Goal: Transaction & Acquisition: Download file/media

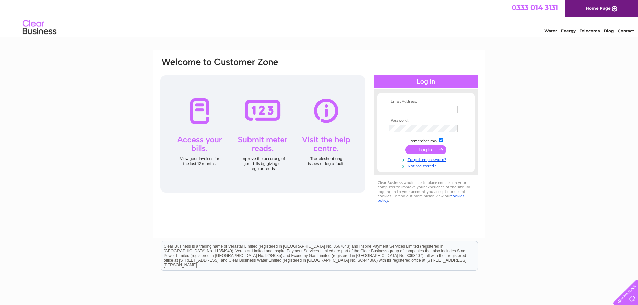
type input "[EMAIL_ADDRESS][DOMAIN_NAME]"
click at [425, 150] on input "submit" at bounding box center [425, 149] width 41 height 9
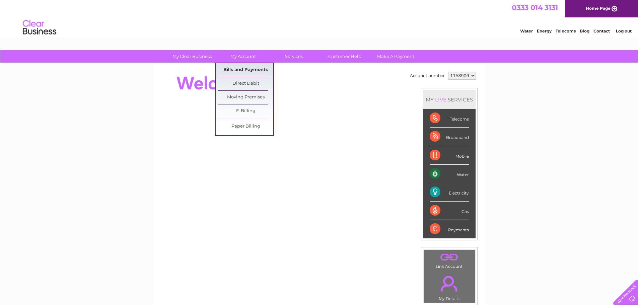
click at [247, 67] on link "Bills and Payments" at bounding box center [245, 69] width 55 height 13
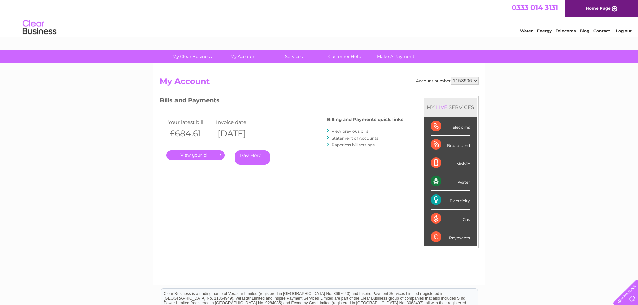
click at [348, 130] on link "View previous bills" at bounding box center [349, 131] width 37 height 5
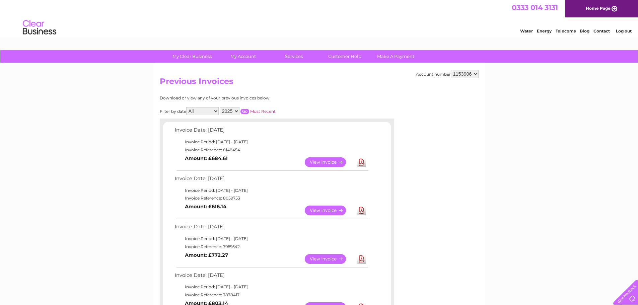
click at [321, 159] on link "View" at bounding box center [329, 162] width 49 height 10
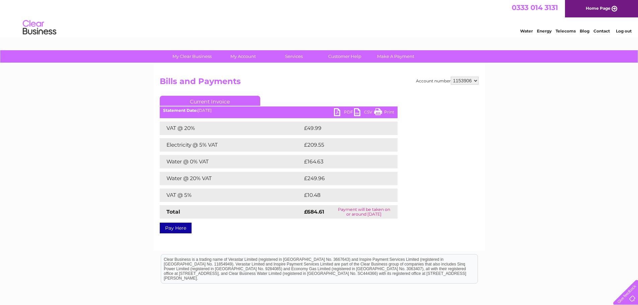
click at [346, 112] on link "PDF" at bounding box center [344, 113] width 20 height 10
click at [349, 111] on link "PDF" at bounding box center [344, 113] width 20 height 10
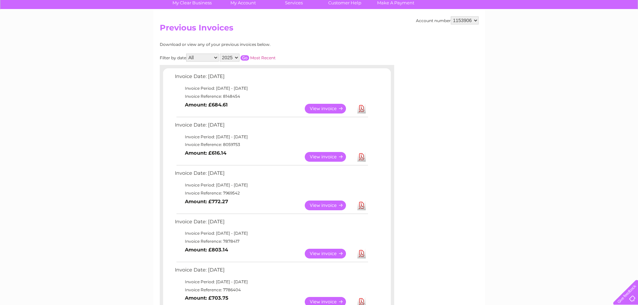
scroll to position [67, 0]
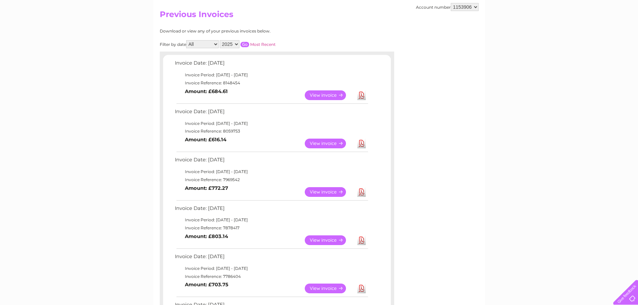
click at [363, 147] on link "Download" at bounding box center [361, 144] width 8 height 10
click at [363, 94] on link "Download" at bounding box center [361, 95] width 8 height 10
